Goal: Communication & Community: Share content

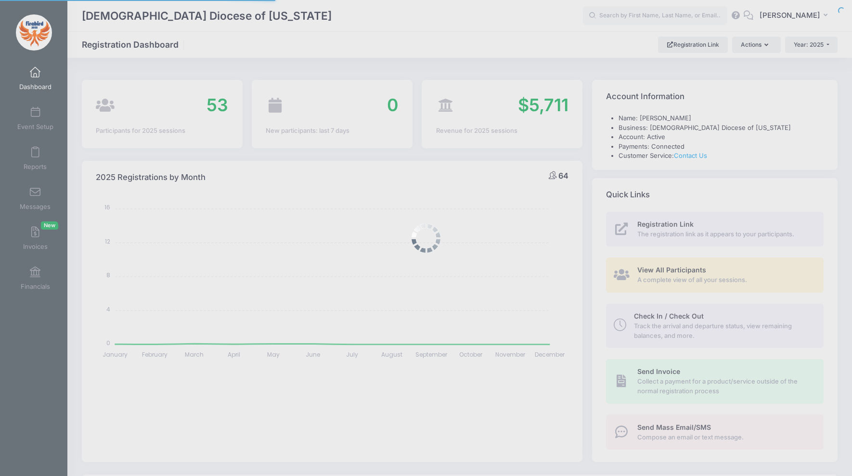
select select
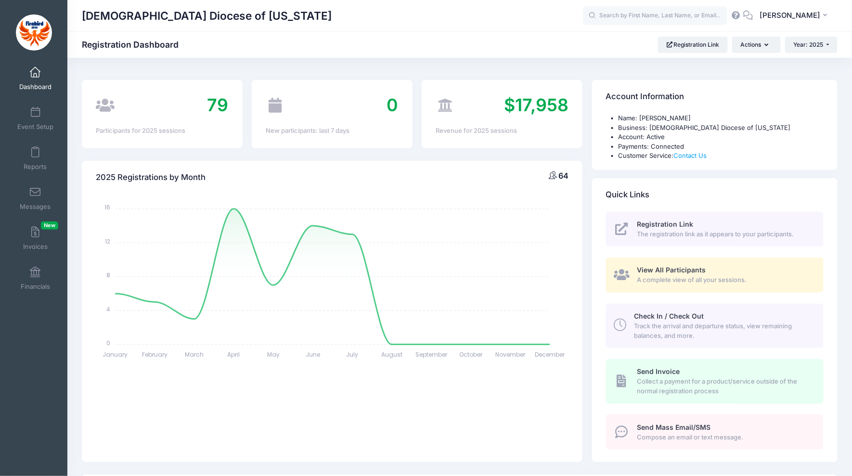
click at [48, 83] on span "Dashboard" at bounding box center [35, 87] width 32 height 8
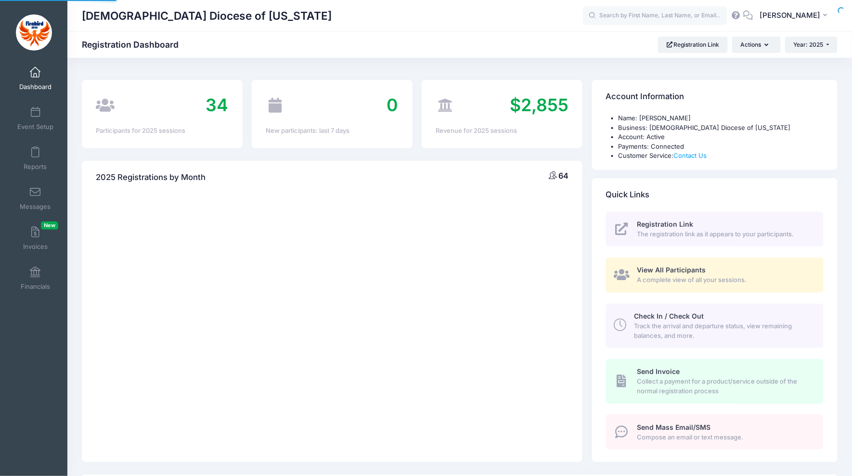
select select
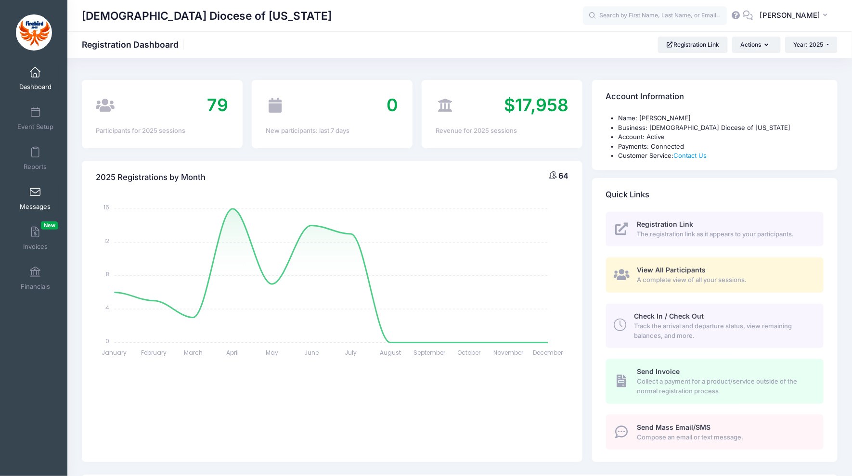
click at [35, 192] on span at bounding box center [35, 192] width 0 height 11
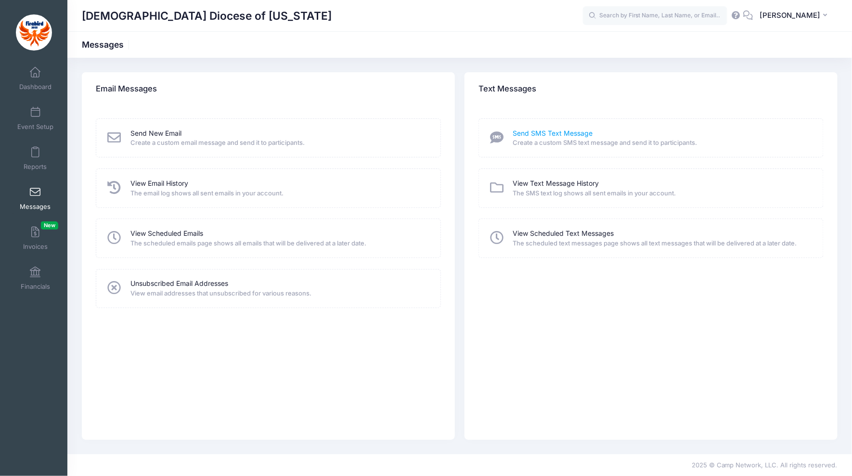
click at [553, 135] on link "Send SMS Text Message" at bounding box center [553, 134] width 80 height 10
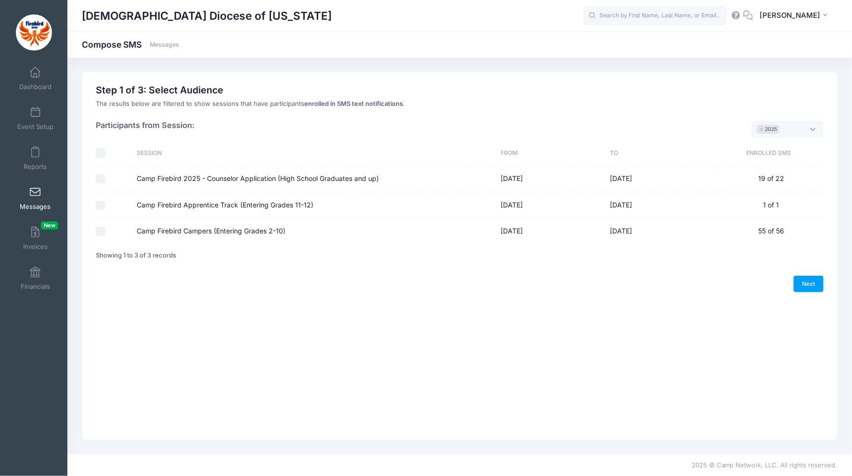
click at [101, 178] on input "Camp Firebird 2025 - Counselor Application (High School Graduates and up)" at bounding box center [101, 179] width 10 height 10
checkbox input "true"
click at [781, 177] on td "19 of 22" at bounding box center [768, 179] width 109 height 26
click at [811, 286] on link "Next" at bounding box center [809, 284] width 30 height 16
select select "50"
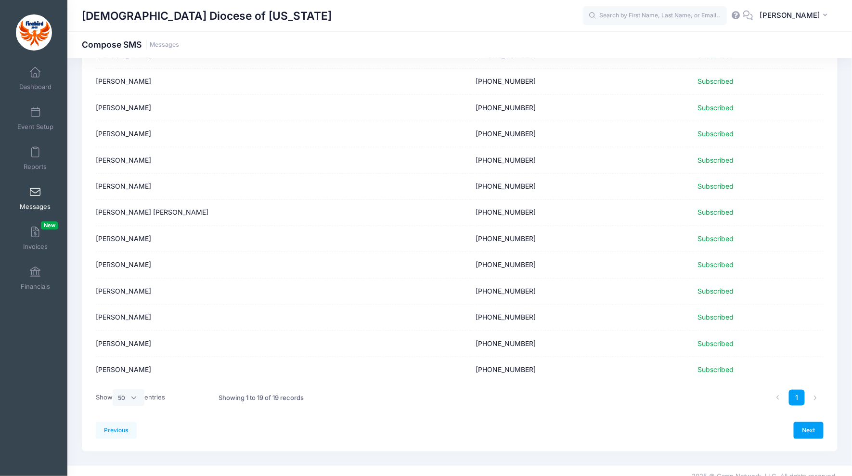
scroll to position [261, 0]
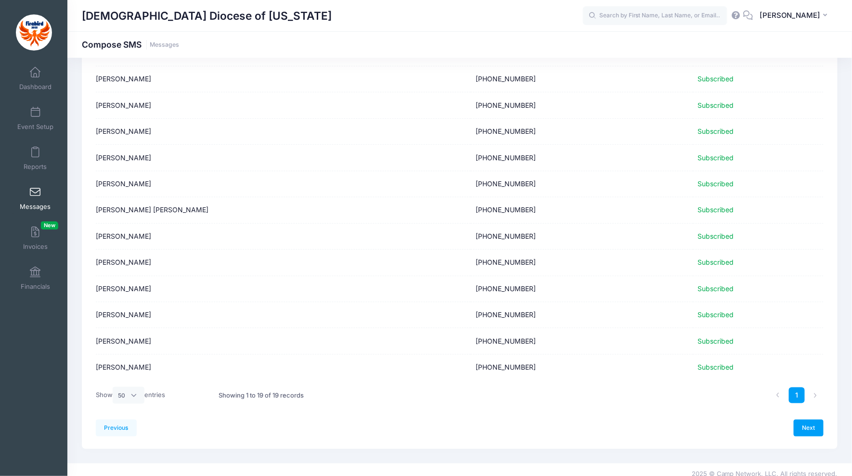
click at [620, 277] on td "(314) 296-1735" at bounding box center [582, 289] width 222 height 26
click at [808, 419] on link "Next" at bounding box center [809, 427] width 30 height 16
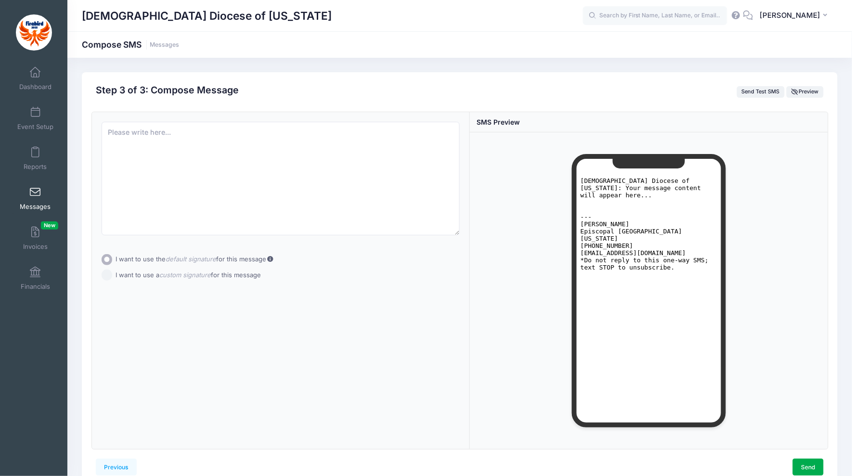
click at [652, 254] on pre "Episcopal Diocese of Missouri: Your message content will appear here... --- Kat…" at bounding box center [648, 224] width 137 height 94
drag, startPoint x: 675, startPoint y: 254, endPoint x: 625, endPoint y: 251, distance: 50.1
click at [625, 251] on pre "Episcopal Diocese of Missouri: Your message content will appear here... --- Kat…" at bounding box center [648, 224] width 137 height 94
drag, startPoint x: 683, startPoint y: 255, endPoint x: 658, endPoint y: 255, distance: 25.5
click at [680, 255] on pre "Episcopal Diocese of Missouri: Your message content will appear here... --- Kat…" at bounding box center [648, 224] width 137 height 94
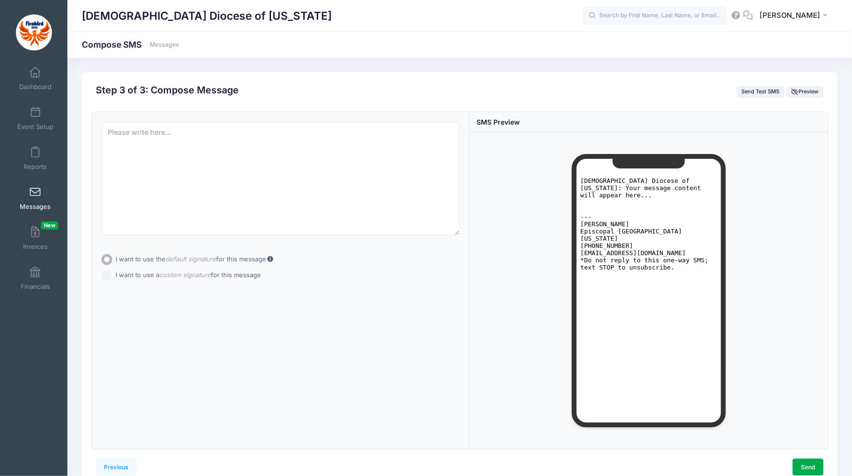
click at [108, 275] on input "I want to use a custom signature for this message" at bounding box center [107, 275] width 11 height 11
radio input "true"
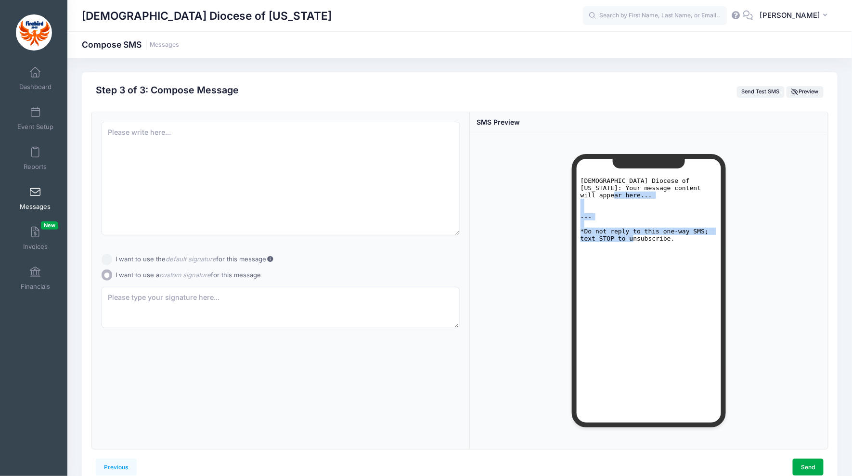
drag, startPoint x: 677, startPoint y: 233, endPoint x: 577, endPoint y: 183, distance: 111.1
click html "Episcopal Diocese of Missouri: Your message content will appear here... --- *Do…"
drag, startPoint x: 599, startPoint y: 180, endPoint x: 603, endPoint y: 184, distance: 5.1
click at [599, 180] on pre "Episcopal Diocese of Missouri: Your message content will appear here... --- *Do…" at bounding box center [648, 209] width 137 height 65
click at [223, 182] on textarea at bounding box center [281, 179] width 358 height 114
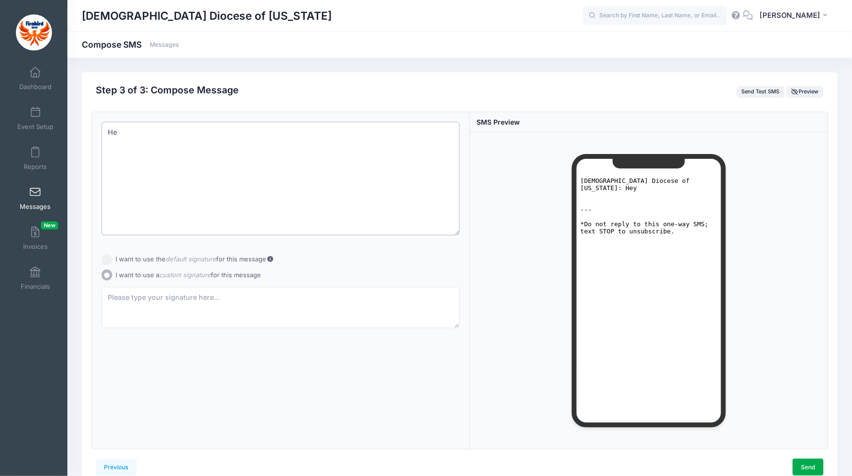
type textarea "H"
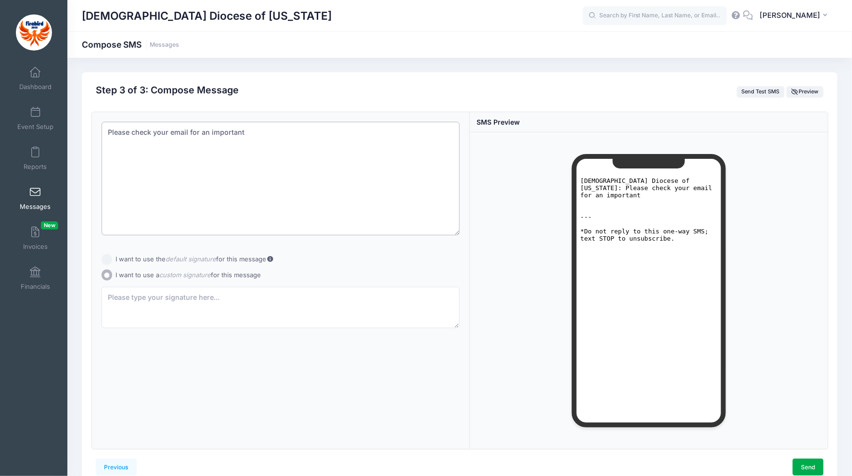
drag, startPoint x: 251, startPoint y: 125, endPoint x: 286, endPoint y: 155, distance: 46.4
click at [286, 155] on textarea "Please check your email for an important" at bounding box center [281, 179] width 358 height 114
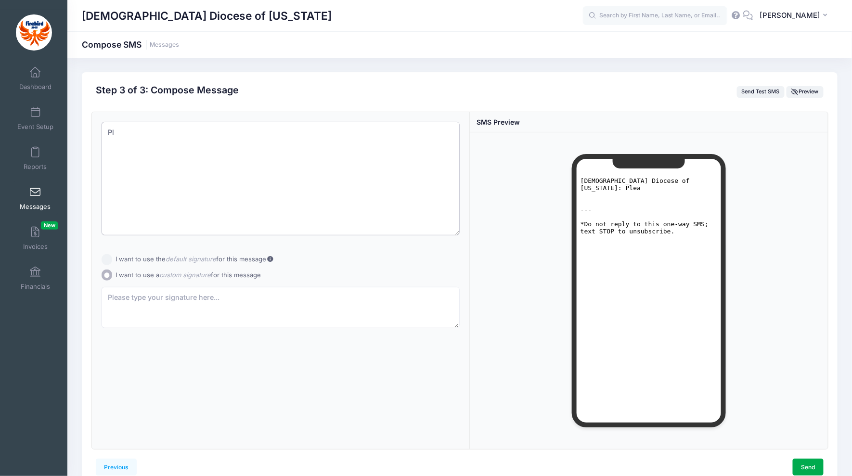
type textarea "P"
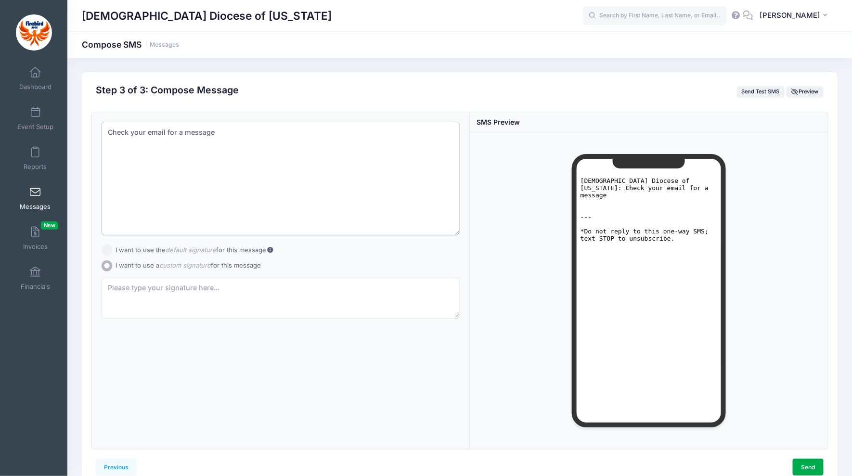
click at [274, 182] on textarea "Check your email for a message" at bounding box center [281, 179] width 358 height 114
paste textarea ""Check your email for a Doodle poll to schedule next week's post-camp meeting. …"
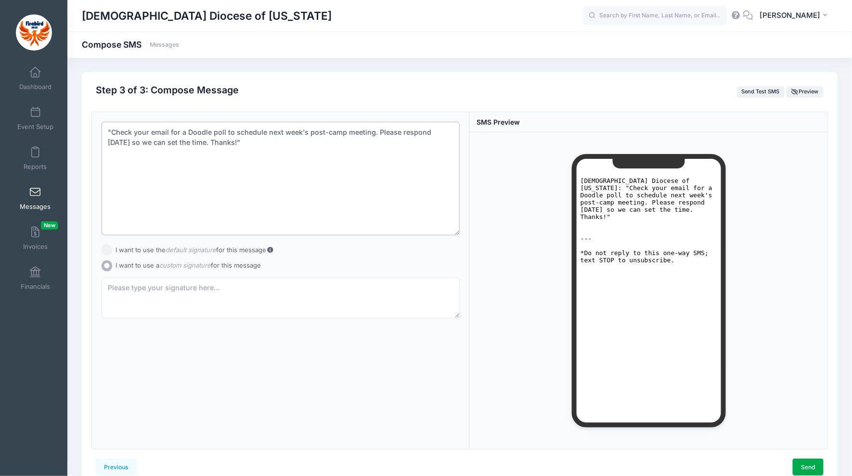
click at [112, 130] on textarea ""Check your email for a Doodle poll to schedule next week's post-camp meeting. …" at bounding box center [281, 179] width 358 height 114
click at [259, 137] on textarea "Check your email for a Doodle poll to schedule next week's post-camp meeting. P…" at bounding box center [281, 179] width 358 height 114
click at [212, 130] on textarea "Check your email for a Doodle poll to schedule next week's post-camp meeting. P…" at bounding box center [281, 179] width 358 height 114
click at [278, 130] on textarea "Check your email for a Doodle Poll to schedule next week's post-camp meeting. P…" at bounding box center [281, 179] width 358 height 114
drag, startPoint x: 263, startPoint y: 130, endPoint x: 333, endPoint y: 133, distance: 69.9
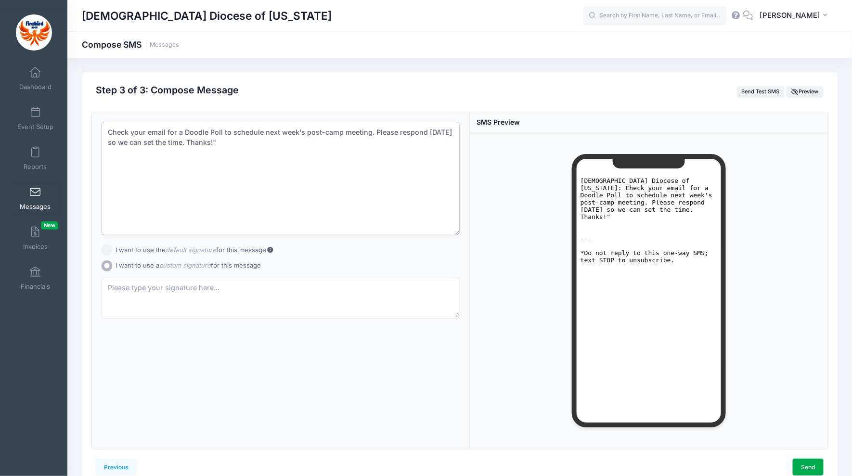
click at [303, 131] on textarea "Check your email for a Doodle Poll to schedule next week's post-camp meeting. P…" at bounding box center [281, 179] width 358 height 114
click at [284, 148] on textarea "Check your email for a Doodle Poll to schedule our camp debrief meeting. Please…" at bounding box center [281, 179] width 358 height 114
drag, startPoint x: 158, startPoint y: 141, endPoint x: 168, endPoint y: 142, distance: 9.3
click at [159, 142] on textarea "Check your email for a Doodle Poll to schedule our camp debrief meeting. Please…" at bounding box center [281, 179] width 358 height 114
click at [365, 136] on textarea "Check your email for a Doodle Poll to schedule our camp debrief meeting. Please…" at bounding box center [281, 179] width 358 height 114
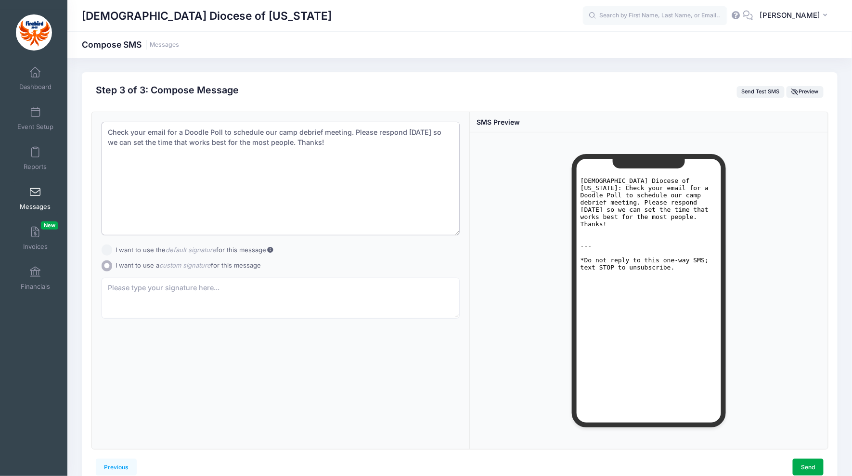
click at [415, 131] on textarea "Check your email for a Doodle Poll to schedule our camp debrief meeting. Please…" at bounding box center [281, 179] width 358 height 114
click at [381, 136] on textarea "Check your email for a Doodle Poll to schedule our camp debrief meeting. Please…" at bounding box center [281, 179] width 358 height 114
type textarea "Check your email for a Doodle Poll to schedule our camp debrief meeting. Please…"
click at [246, 322] on div at bounding box center [281, 324] width 358 height 10
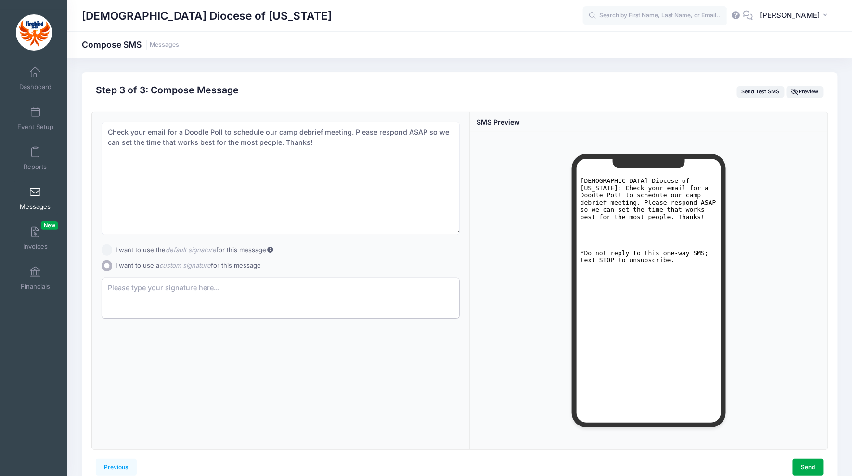
click at [237, 291] on textarea at bounding box center [281, 298] width 358 height 41
click at [114, 288] on textarea "~ 🧭" at bounding box center [281, 298] width 358 height 41
click at [313, 166] on textarea "Check your email for a Doodle Poll to schedule our camp debrief meeting. Please…" at bounding box center [281, 179] width 358 height 114
click at [231, 297] on textarea "🧭" at bounding box center [281, 298] width 358 height 41
click at [148, 188] on textarea "Check your email for a Doodle Poll to schedule our camp debrief meeting. Please…" at bounding box center [281, 179] width 358 height 114
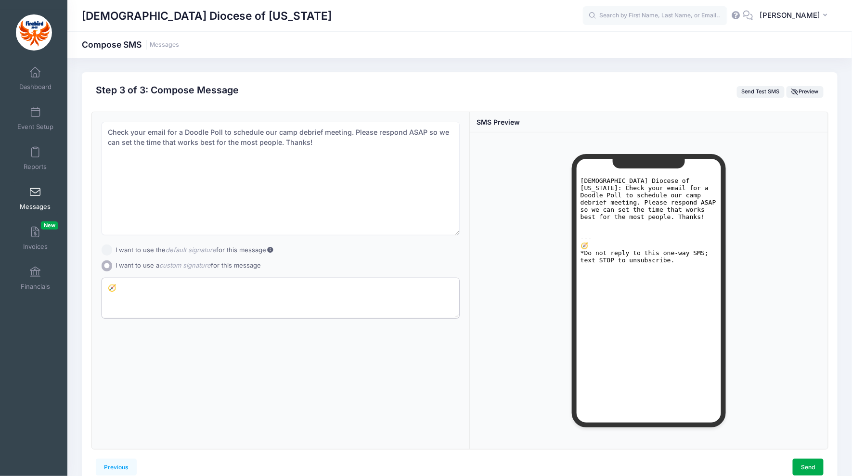
click at [162, 287] on textarea "🧭" at bounding box center [281, 298] width 358 height 41
drag, startPoint x: 144, startPoint y: 291, endPoint x: 123, endPoint y: 290, distance: 20.8
click at [121, 290] on textarea "🧭 🐻" at bounding box center [281, 298] width 358 height 41
click at [104, 287] on textarea "🧭" at bounding box center [281, 298] width 358 height 41
paste textarea "🐻"
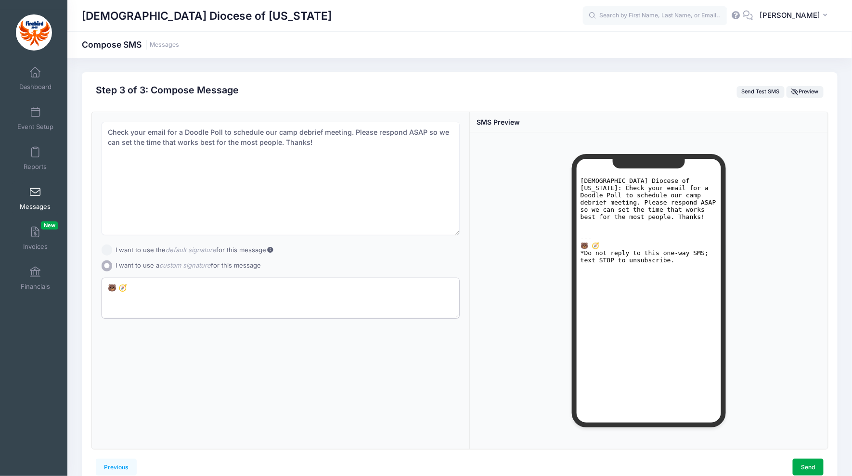
click at [188, 288] on textarea "🐻 🧭" at bounding box center [281, 298] width 358 height 41
click at [187, 285] on textarea "🐻 🧭" at bounding box center [281, 298] width 358 height 41
type textarea "🐻 🧭"
click at [120, 133] on textarea "Check your email for a Doodle Poll to schedule our camp debrief meeting. Please…" at bounding box center [281, 179] width 358 height 114
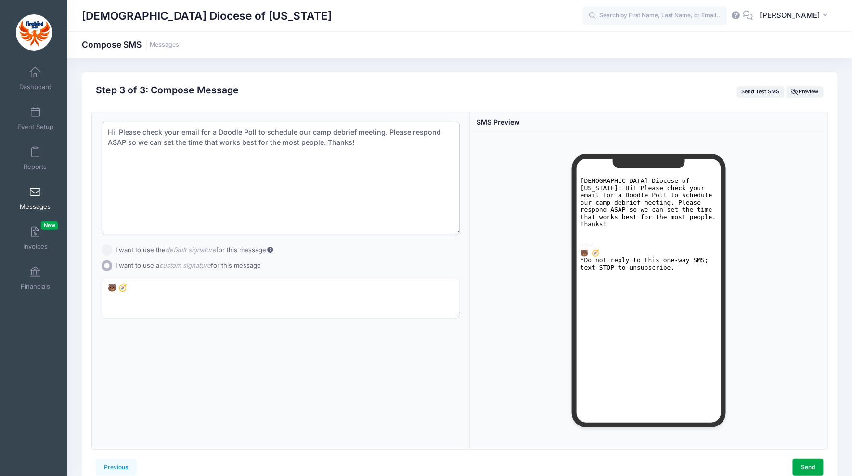
click at [368, 138] on textarea "Hi! Please check your email for a Doodle Poll to schedule our camp debrief meet…" at bounding box center [281, 179] width 358 height 114
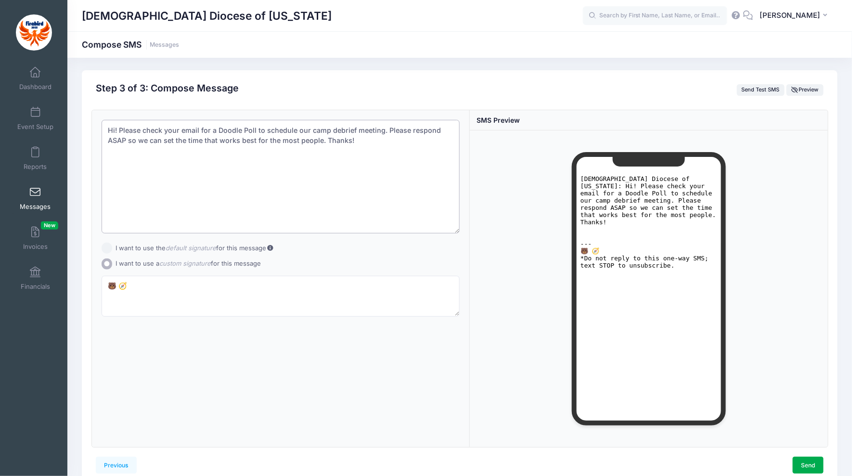
scroll to position [1, 0]
drag, startPoint x: 376, startPoint y: 140, endPoint x: 98, endPoint y: 129, distance: 279.0
click at [98, 129] on div "Subject Add CC Add BCC CC ​ BCC ​" at bounding box center [281, 279] width 378 height 337
type textarea "Hi! Please check your email for a Doodle Poll to schedule our camp debrief meet…"
click at [118, 284] on textarea "🐻 🧭" at bounding box center [281, 296] width 358 height 41
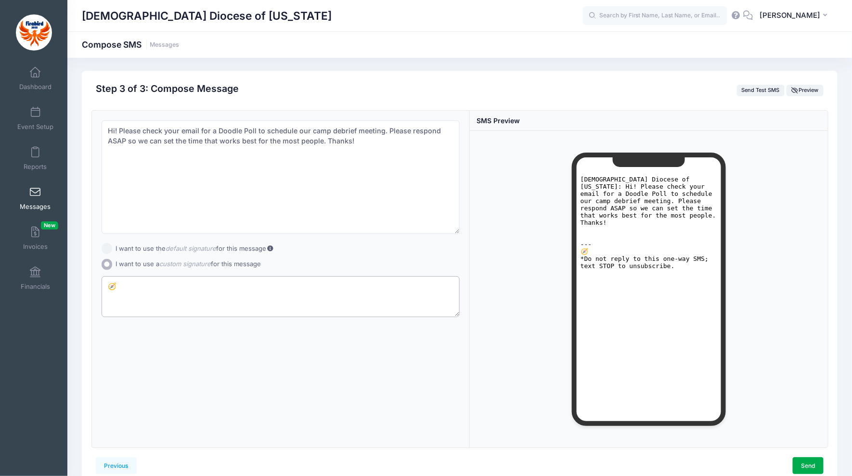
click at [166, 283] on textarea "🧭" at bounding box center [281, 296] width 358 height 41
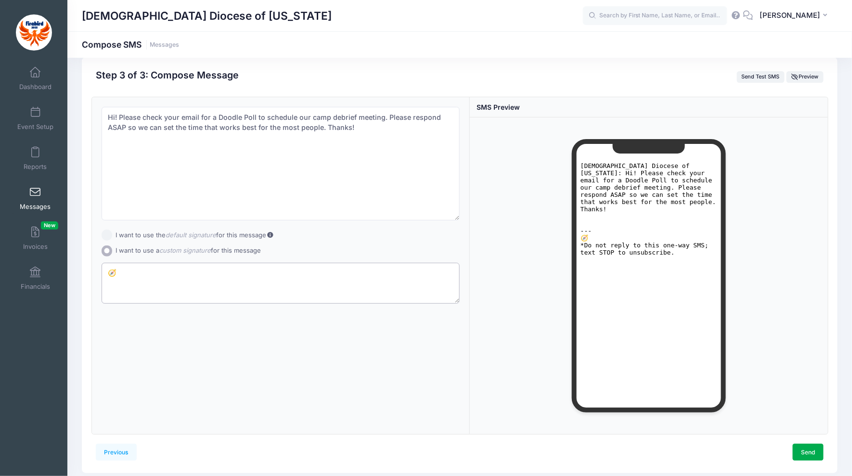
scroll to position [17, 0]
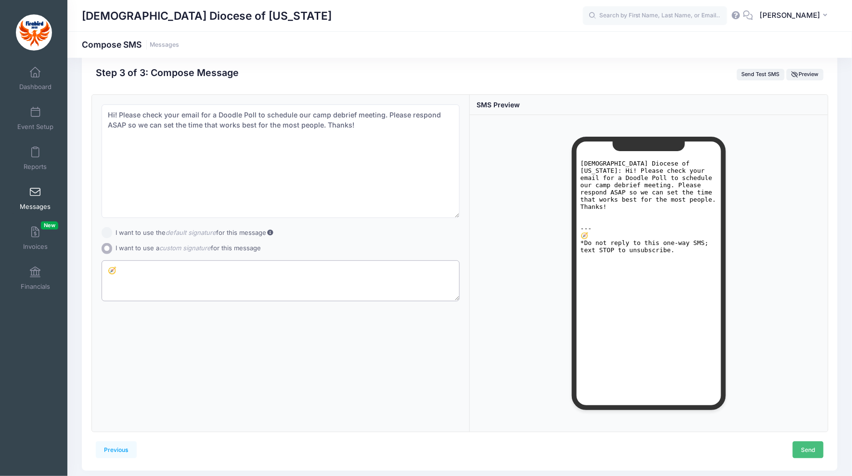
type textarea "🧭"
click at [811, 450] on link "Send" at bounding box center [808, 449] width 31 height 16
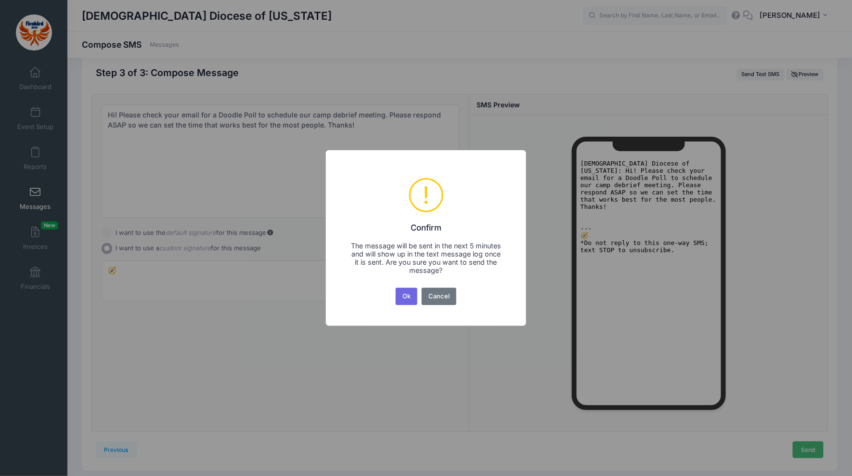
scroll to position [20, 0]
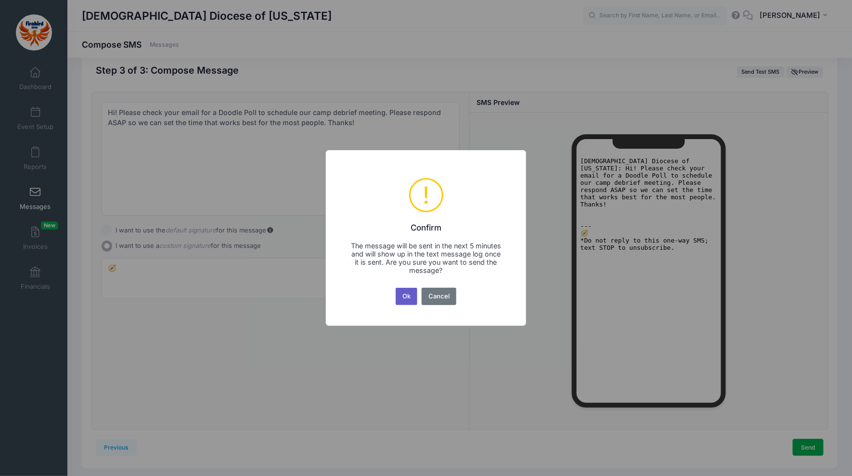
click at [406, 296] on button "Ok" at bounding box center [407, 296] width 22 height 17
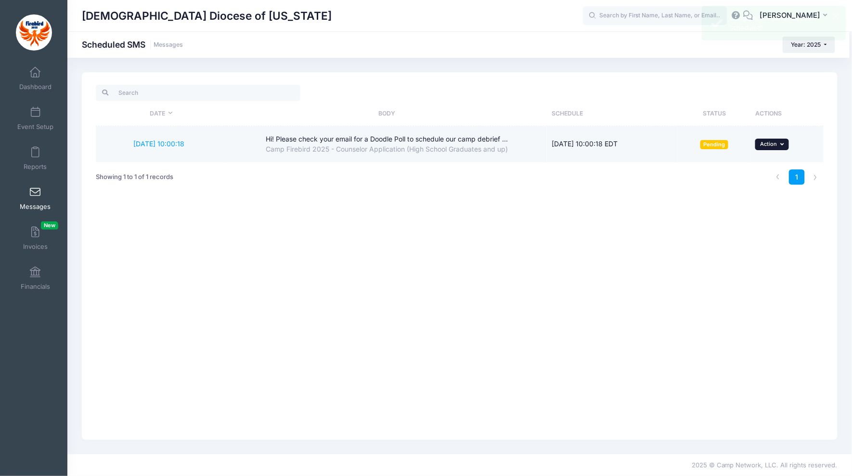
click at [782, 143] on icon "button" at bounding box center [783, 144] width 6 height 5
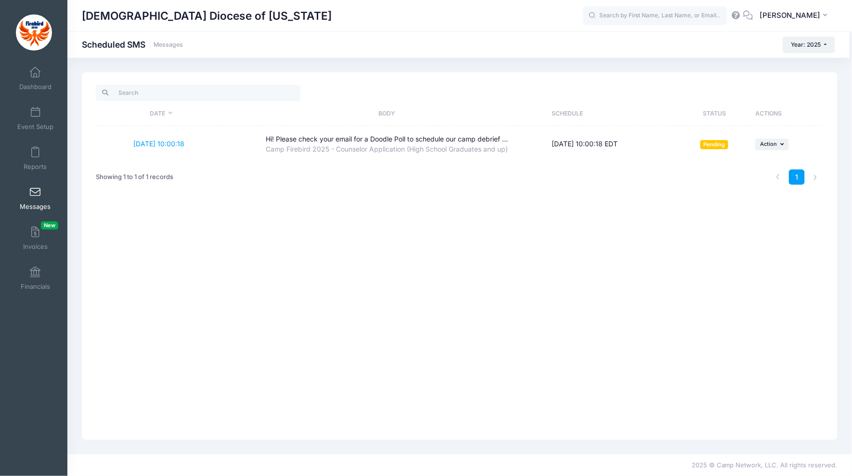
click at [699, 216] on div "Date Body Schedule Status Actions [DATE] 10:00:18 Hi! Please check your email f…" at bounding box center [460, 256] width 756 height 368
